Goal: Transaction & Acquisition: Purchase product/service

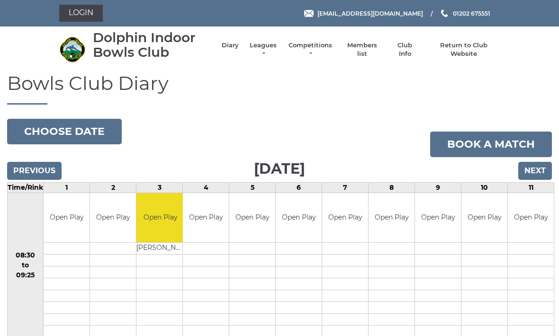
click at [542, 171] on input "Next" at bounding box center [535, 171] width 34 height 18
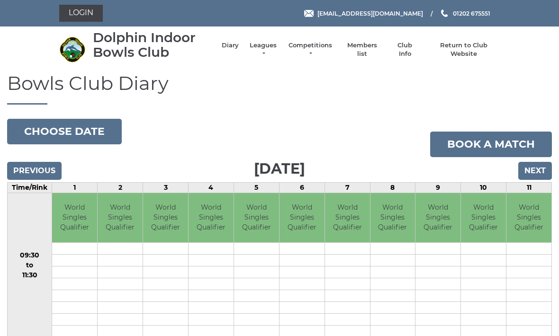
click at [540, 169] on input "Next" at bounding box center [535, 171] width 34 height 18
click at [84, 9] on link "Login" at bounding box center [81, 13] width 44 height 17
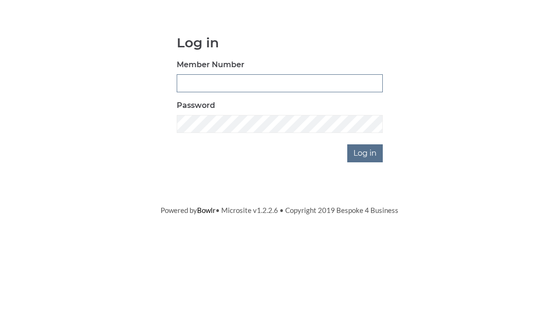
type input "3354"
click at [366, 225] on input "Log in" at bounding box center [365, 234] width 36 height 18
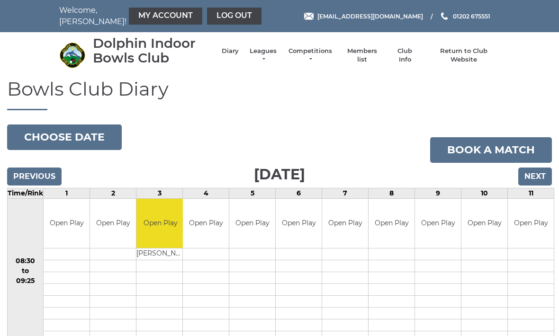
click at [146, 15] on link "My Account" at bounding box center [165, 16] width 73 height 17
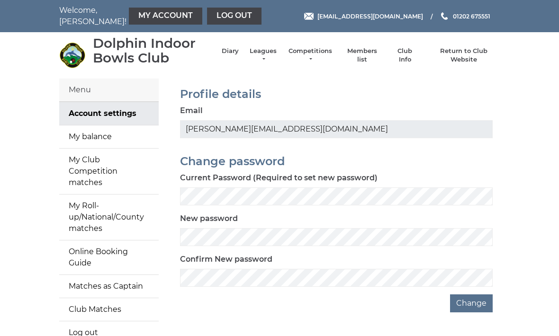
click at [106, 137] on link "My balance" at bounding box center [109, 137] width 100 height 23
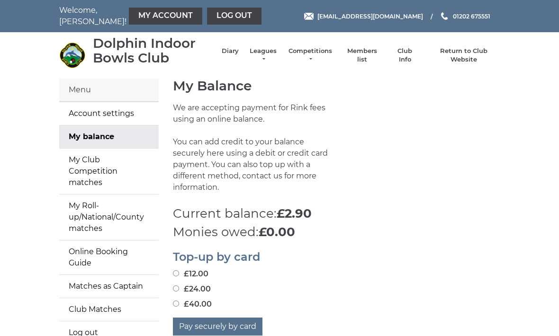
click at [178, 301] on input "£40.00" at bounding box center [176, 304] width 6 height 6
radio input "true"
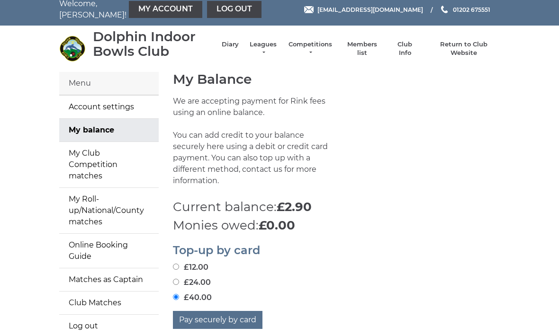
scroll to position [37, 0]
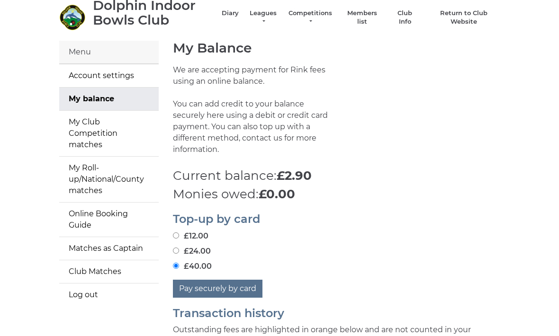
click at [217, 281] on button "Pay securely by card" at bounding box center [218, 290] width 90 height 18
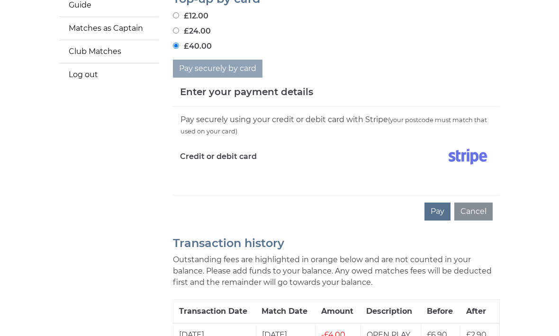
scroll to position [271, 0]
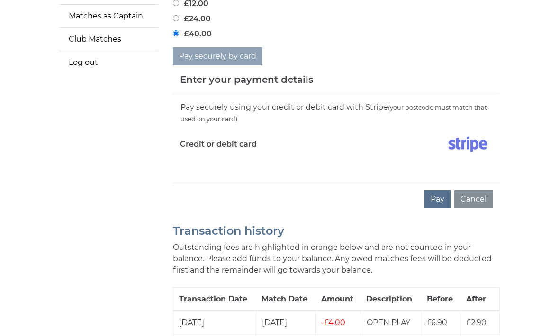
click at [226, 133] on label "Credit or debit card" at bounding box center [218, 145] width 77 height 24
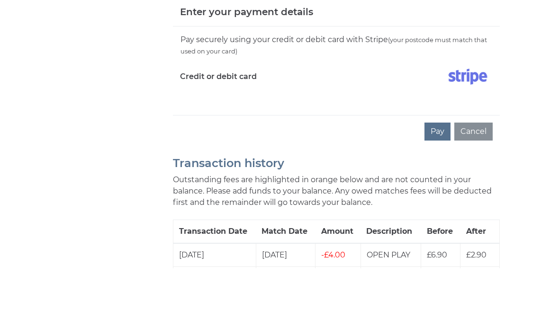
click at [442, 190] on button "Pay" at bounding box center [438, 199] width 26 height 18
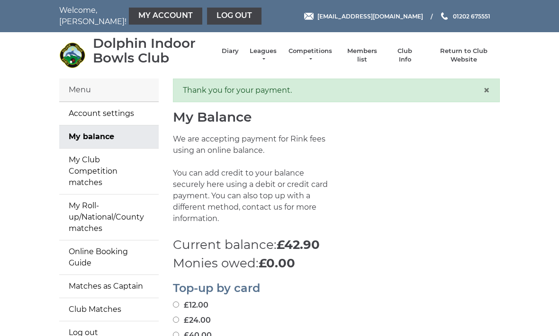
click at [213, 15] on link "Log out" at bounding box center [234, 16] width 54 height 17
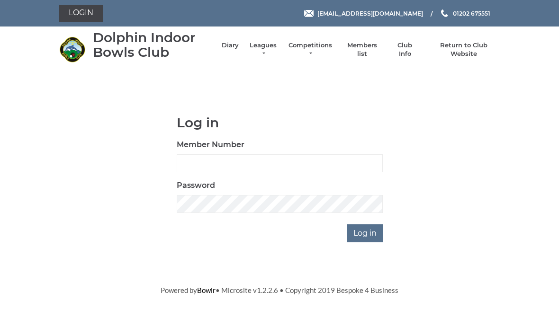
scroll to position [80, 0]
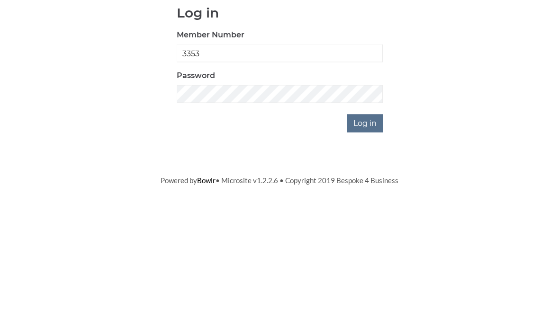
type input "3353"
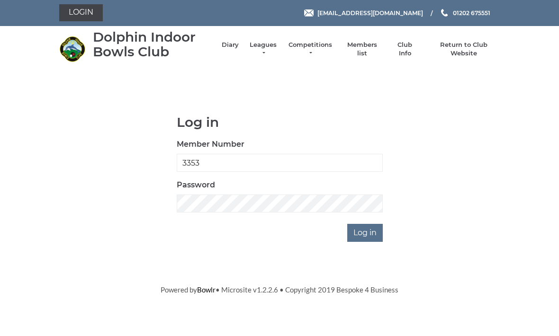
click at [366, 228] on input "Log in" at bounding box center [365, 234] width 36 height 18
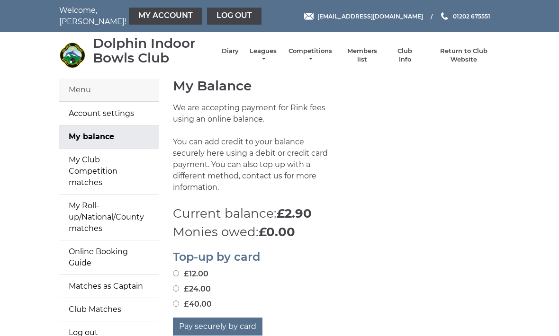
click at [178, 301] on input "£40.00" at bounding box center [176, 304] width 6 height 6
radio input "true"
click at [220, 318] on button "Pay securely by card" at bounding box center [218, 327] width 90 height 18
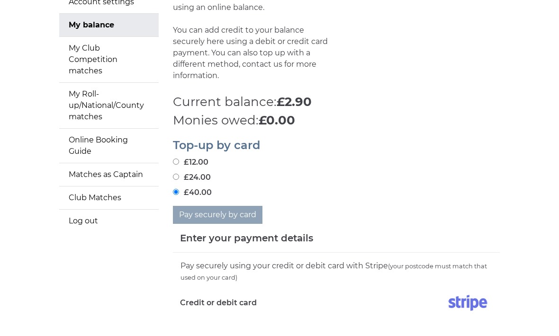
scroll to position [140, 0]
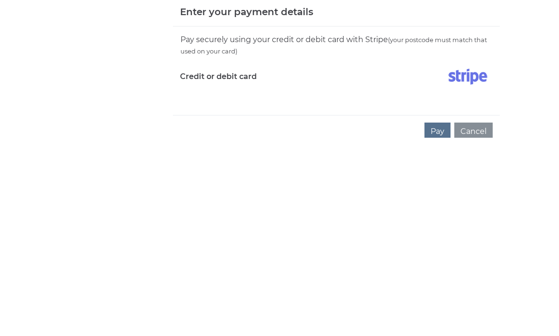
click at [443, 321] on button "Pay" at bounding box center [438, 330] width 26 height 18
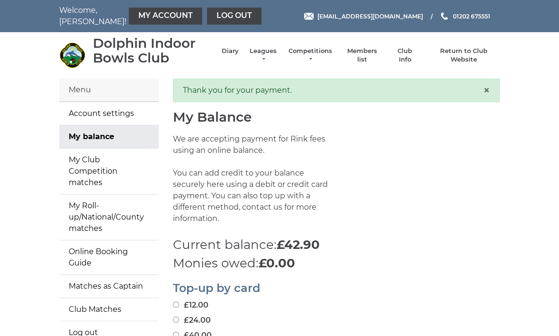
click at [208, 16] on link "Log out" at bounding box center [234, 16] width 54 height 17
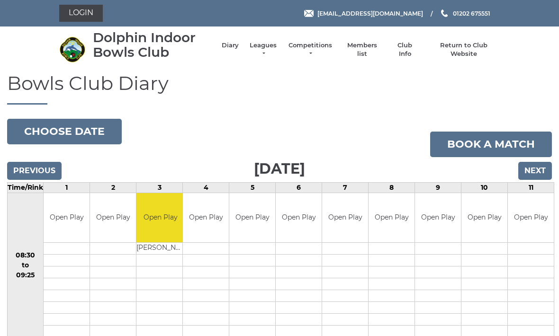
click at [538, 172] on input "Next" at bounding box center [535, 171] width 34 height 18
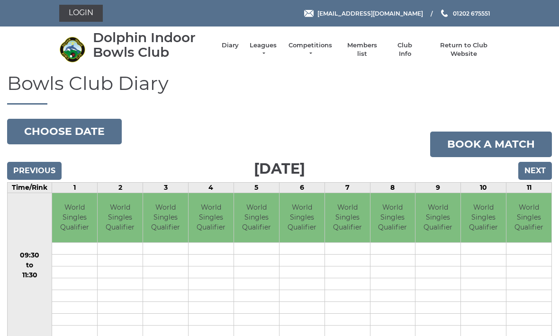
click at [541, 166] on input "Next" at bounding box center [535, 171] width 34 height 18
click at [540, 168] on input "Next" at bounding box center [535, 171] width 34 height 18
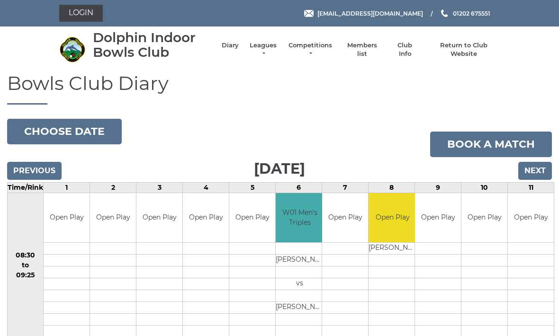
click at [538, 169] on input "Next" at bounding box center [535, 171] width 34 height 18
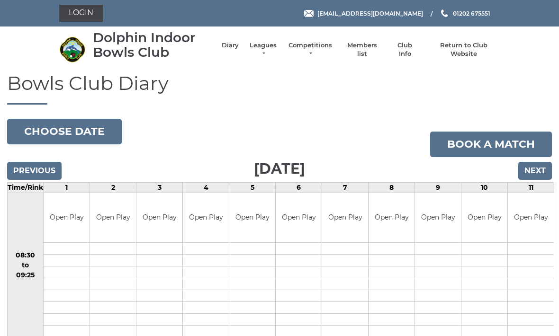
click at [540, 171] on input "Next" at bounding box center [535, 171] width 34 height 18
click at [538, 169] on input "Next" at bounding box center [535, 171] width 34 height 18
click at [539, 168] on input "Next" at bounding box center [535, 171] width 34 height 18
